Goal: Transaction & Acquisition: Purchase product/service

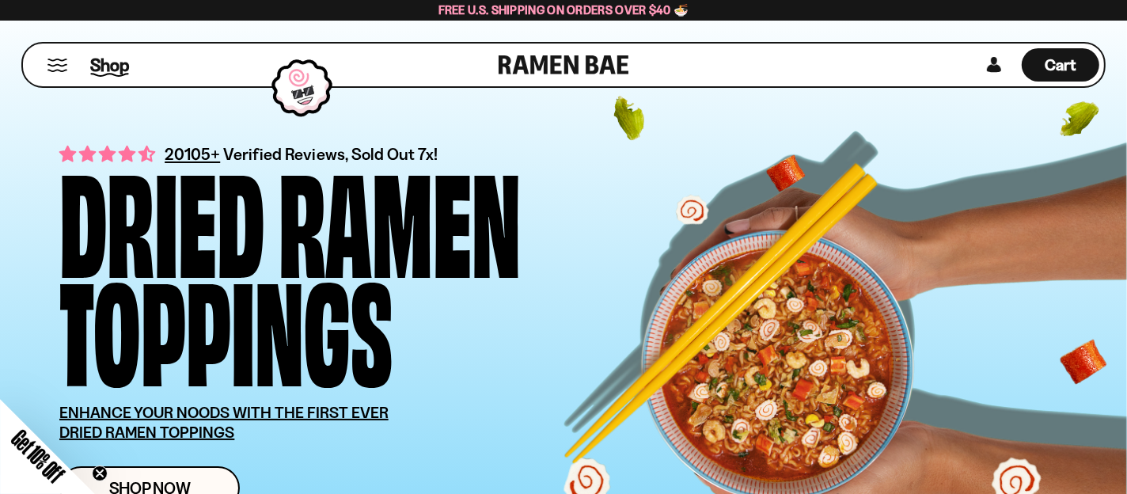
click at [107, 72] on span "Shop" at bounding box center [109, 65] width 39 height 24
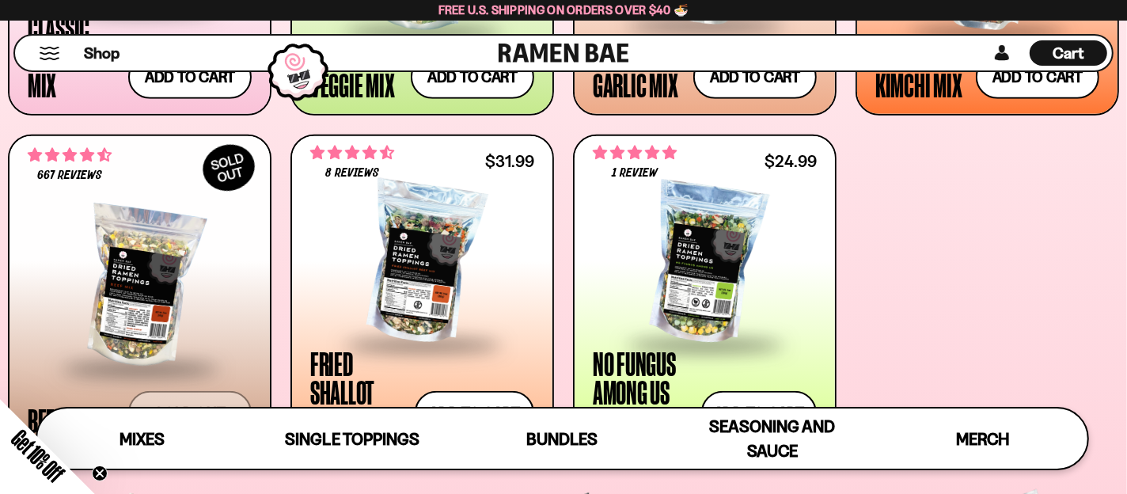
scroll to position [950, 0]
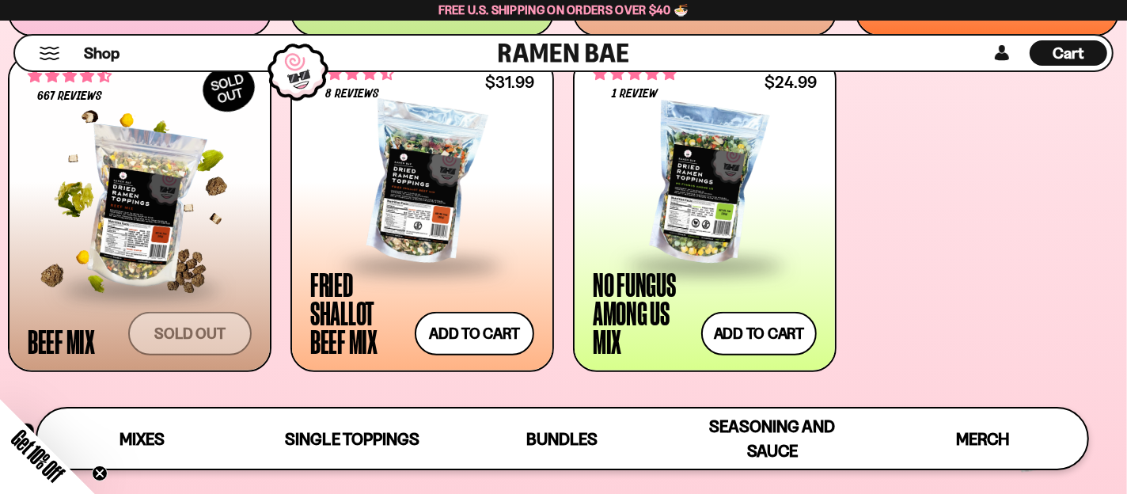
click at [141, 301] on span at bounding box center [140, 290] width 193 height 55
